Goal: Find specific page/section: Find specific page/section

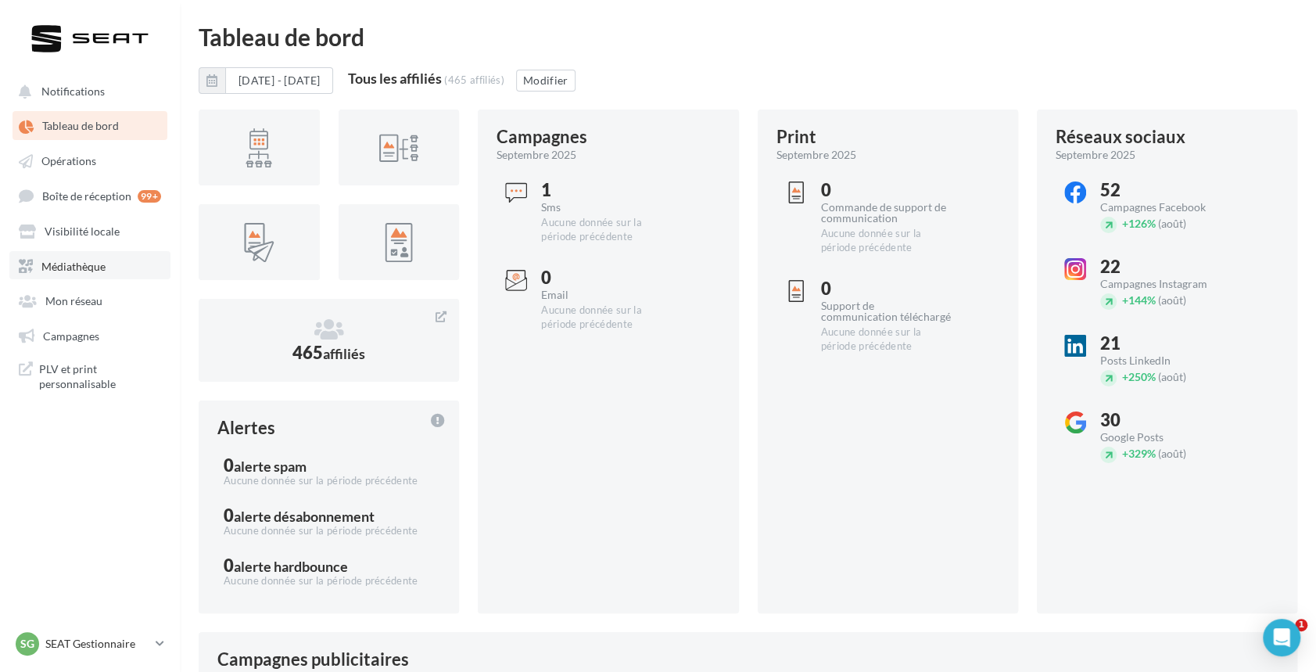
click at [69, 263] on span "Médiathèque" at bounding box center [73, 265] width 64 height 13
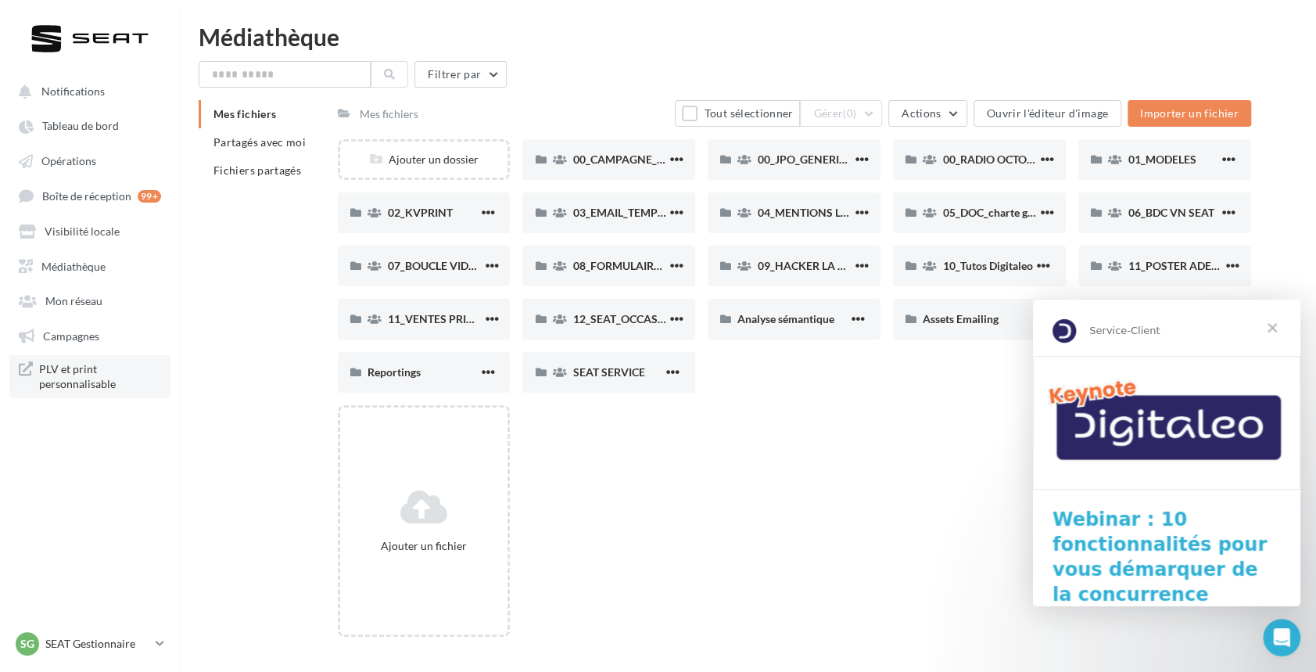
click at [63, 374] on span "PLV et print personnalisable" at bounding box center [100, 376] width 122 height 30
click at [1278, 324] on span "Fermer" at bounding box center [1272, 327] width 56 height 56
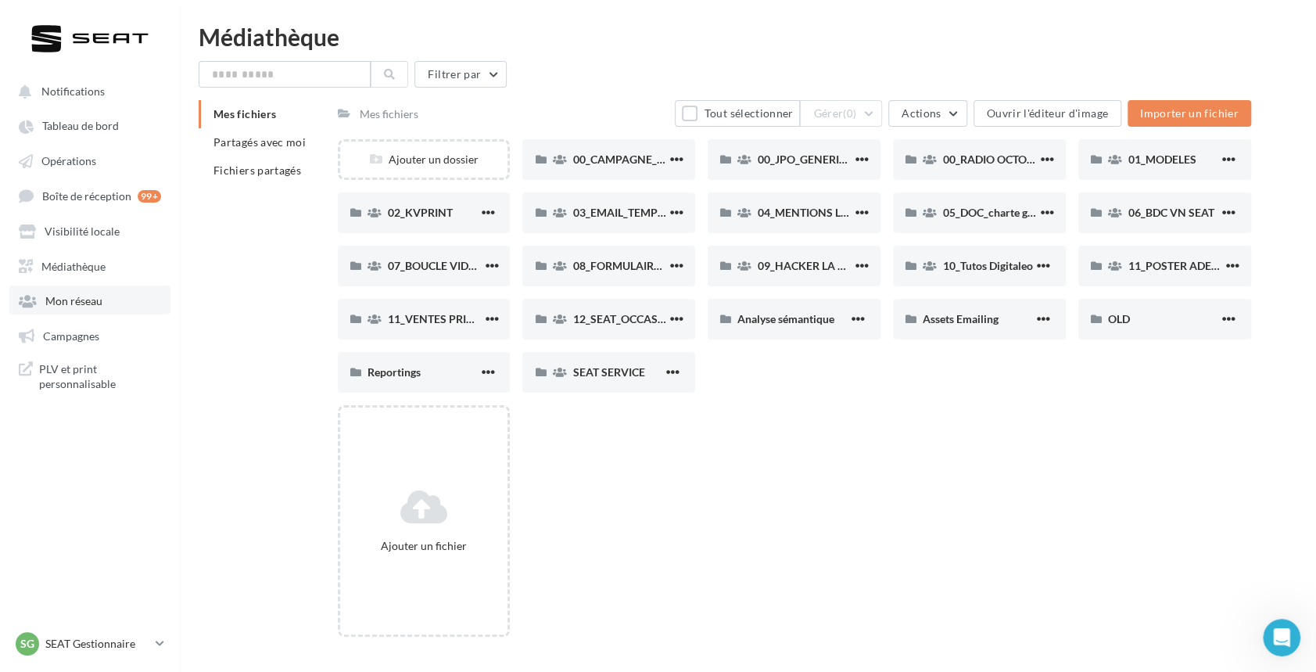
click at [53, 302] on span "Mon réseau" at bounding box center [73, 300] width 57 height 13
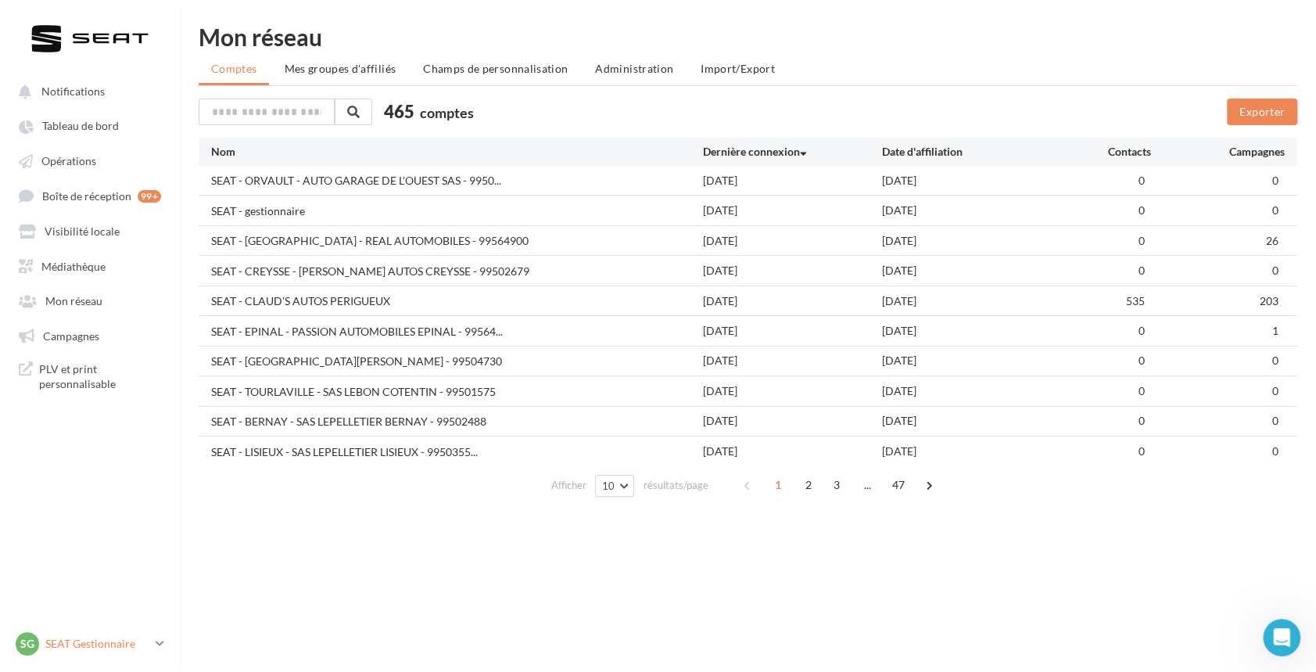
click at [107, 643] on p "SEAT Gestionnaire" at bounding box center [97, 644] width 104 height 16
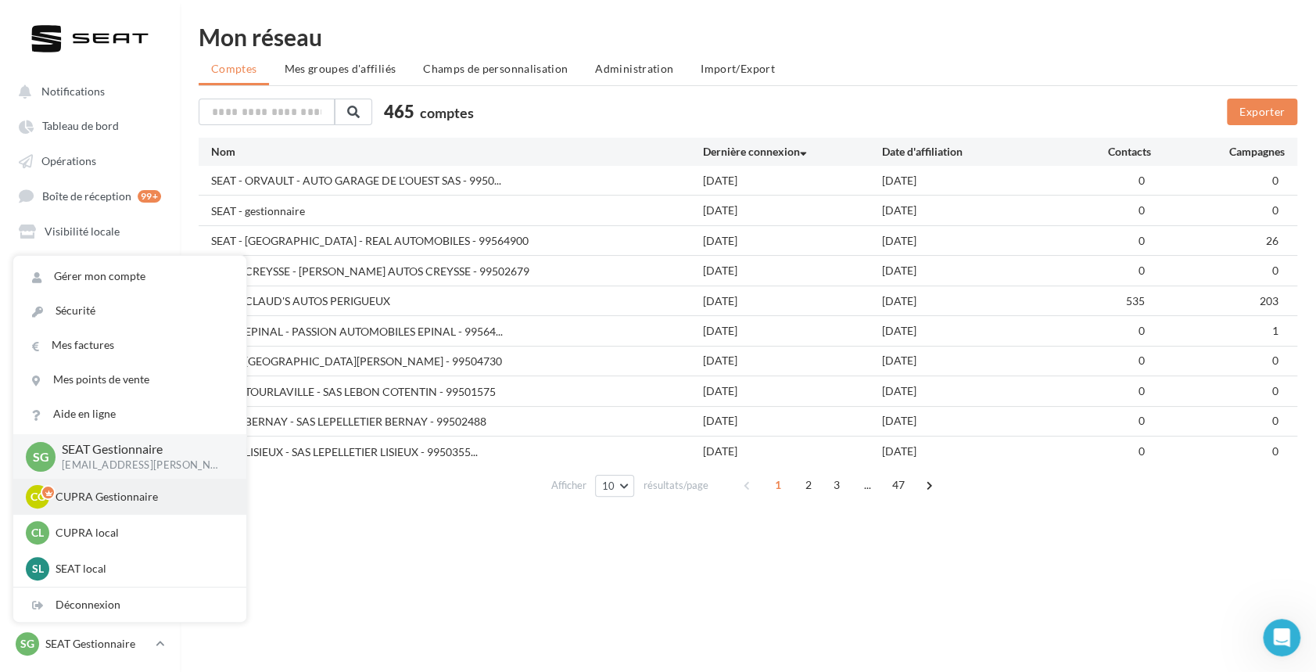
click at [83, 500] on p "CUPRA Gestionnaire" at bounding box center [142, 497] width 172 height 16
